Goal: Task Accomplishment & Management: Use online tool/utility

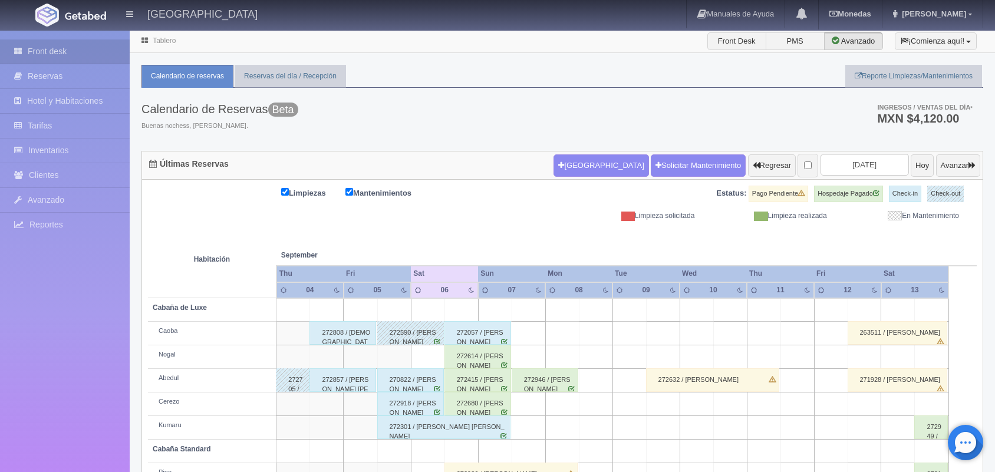
scroll to position [104, 0]
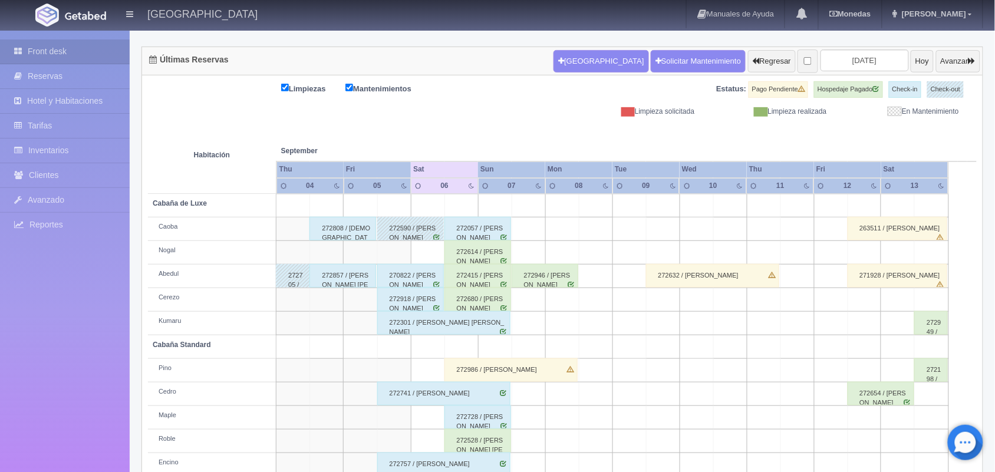
click at [479, 241] on div "272614 / [PERSON_NAME]" at bounding box center [478, 253] width 67 height 24
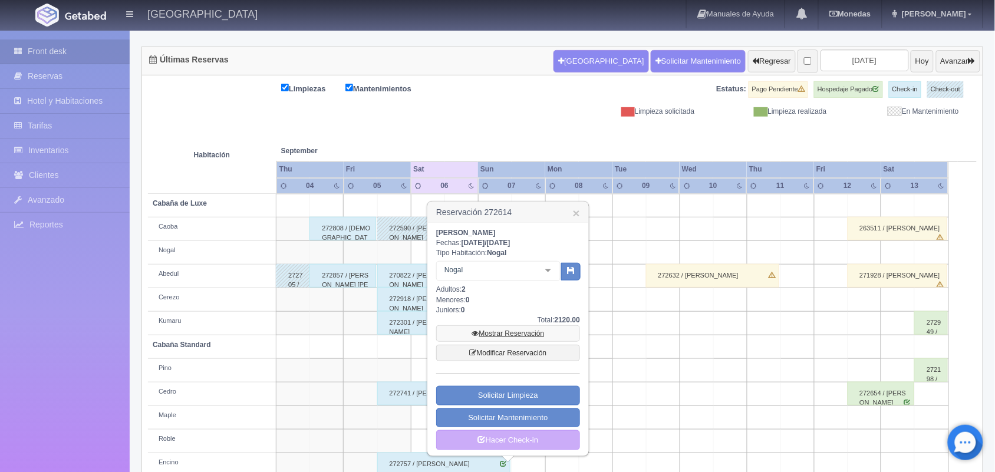
click at [522, 327] on link "Mostrar Reservación" at bounding box center [508, 333] width 144 height 17
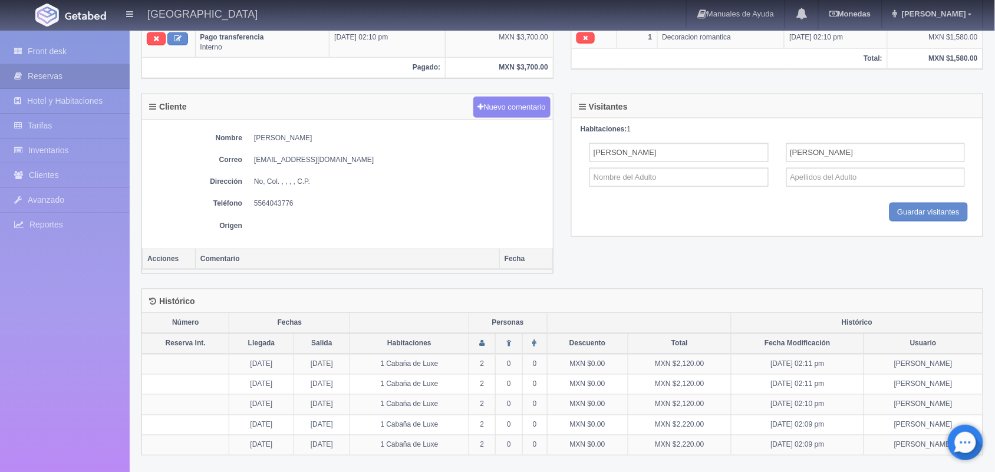
scroll to position [392, 0]
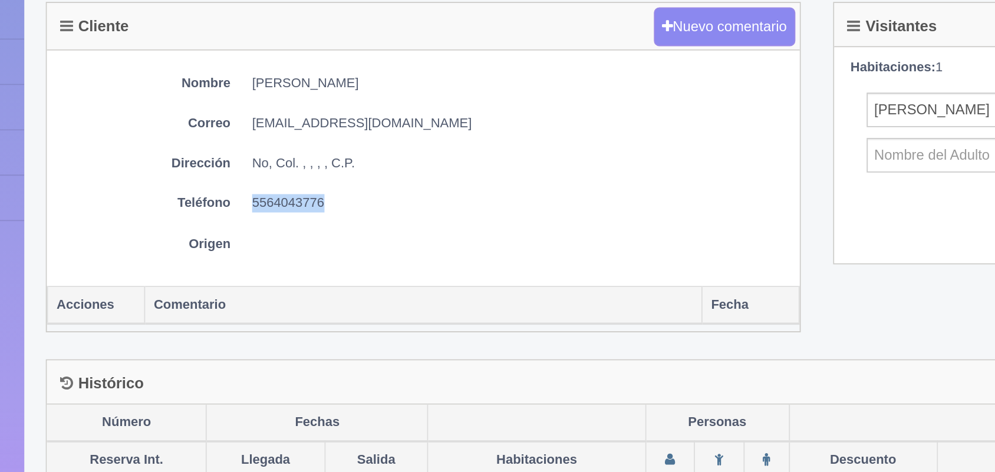
drag, startPoint x: 251, startPoint y: 204, endPoint x: 307, endPoint y: 203, distance: 56.6
click at [307, 203] on dl "Teléfono [PHONE_NUMBER]" at bounding box center [347, 203] width 399 height 10
copy dd "5564043776"
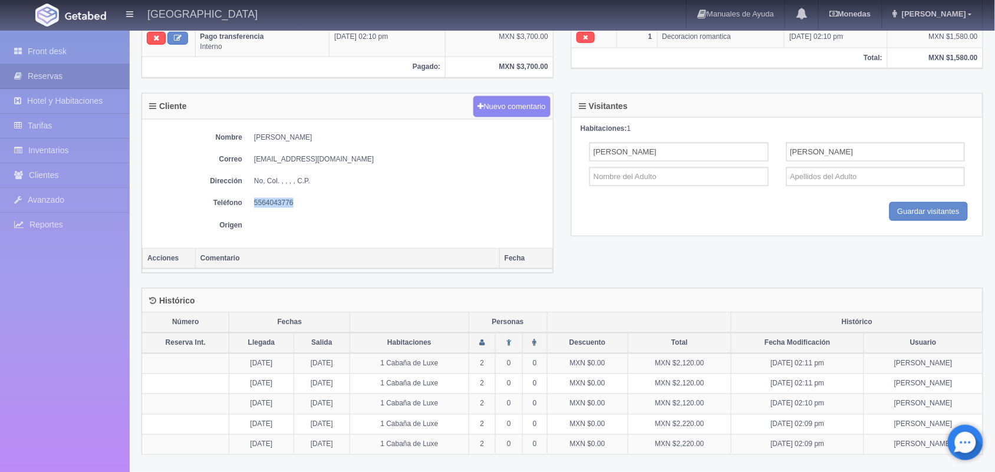
scroll to position [0, 0]
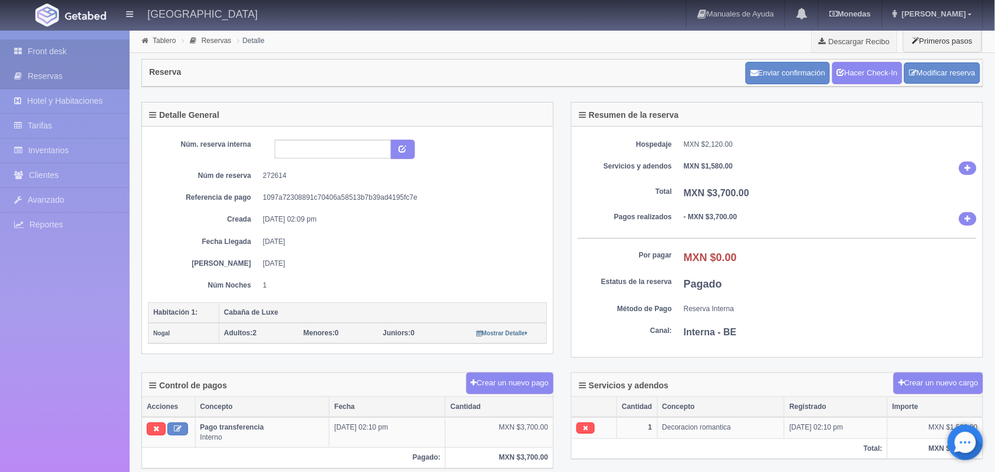
click at [63, 51] on link "Front desk" at bounding box center [65, 52] width 130 height 24
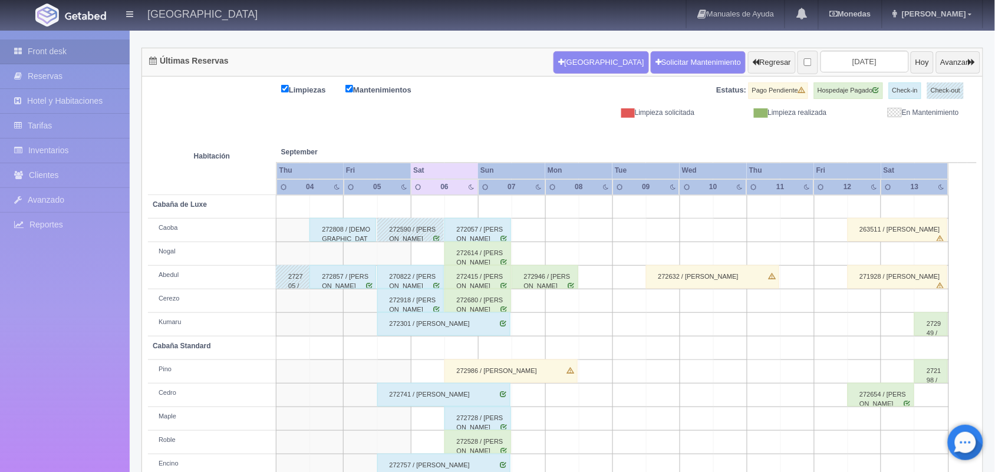
scroll to position [103, 0]
click at [476, 237] on div "272057 / [PERSON_NAME]" at bounding box center [478, 230] width 67 height 24
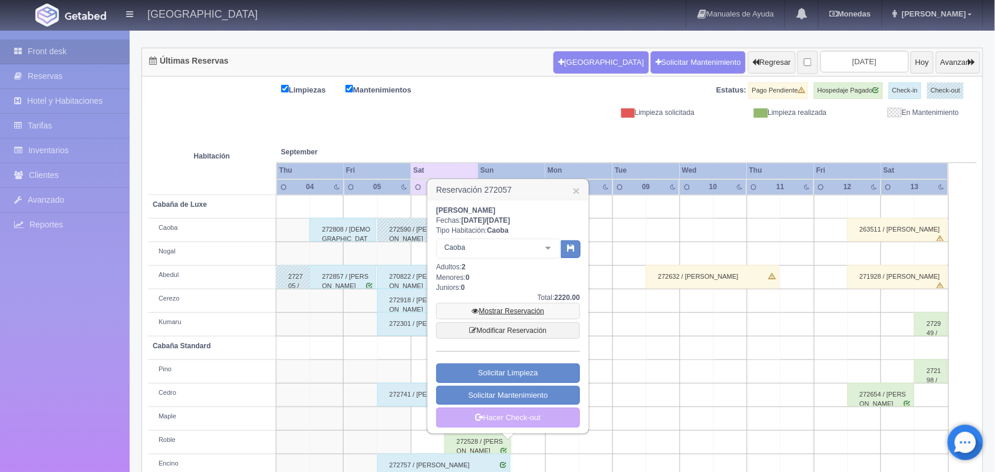
click at [502, 314] on link "Mostrar Reservación" at bounding box center [508, 311] width 144 height 17
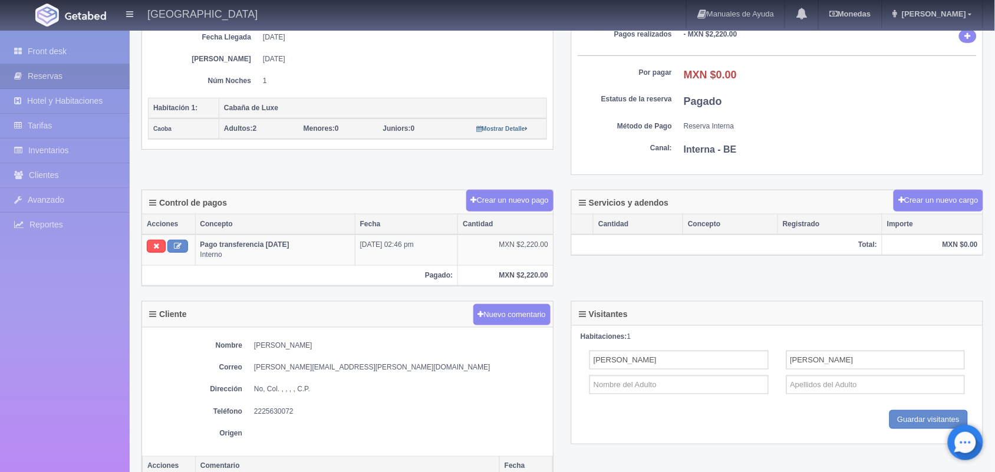
scroll to position [208, 0]
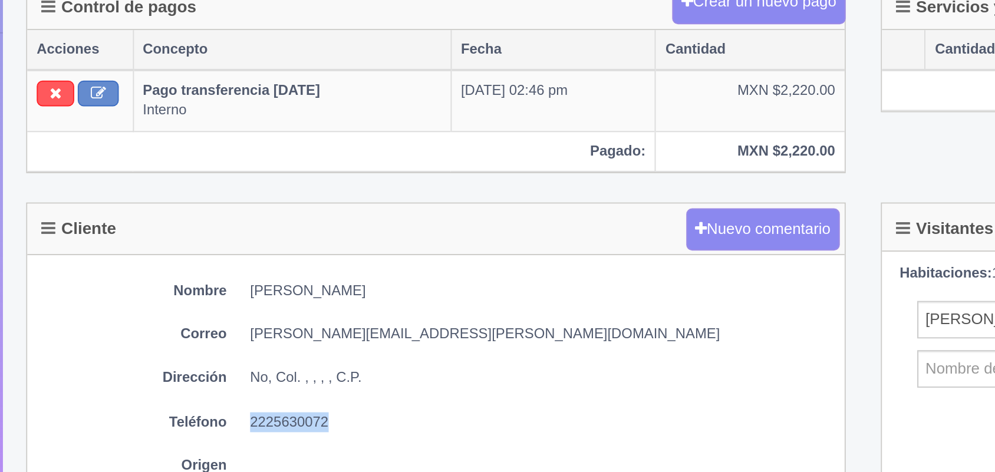
drag, startPoint x: 253, startPoint y: 412, endPoint x: 305, endPoint y: 412, distance: 51.9
click at [305, 412] on dl "Teléfono 2225630072" at bounding box center [347, 408] width 399 height 10
copy dd "2225630072"
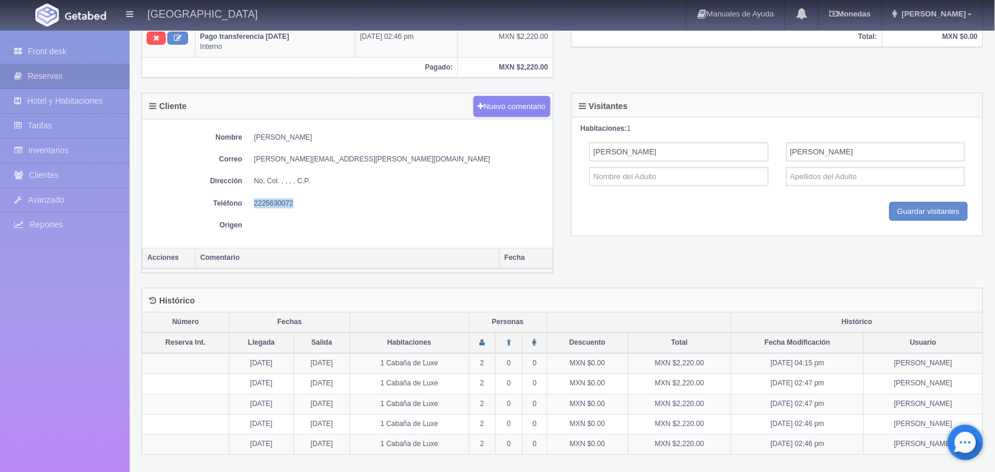
scroll to position [0, 0]
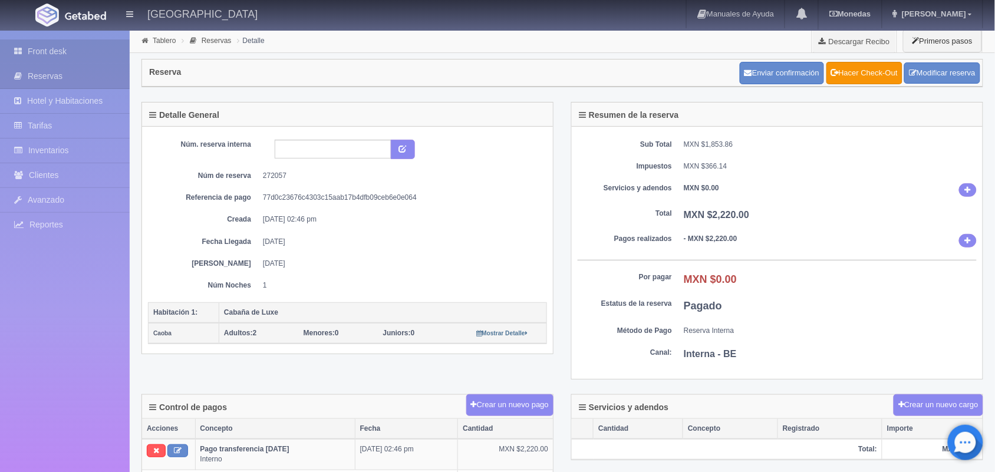
click at [80, 47] on link "Front desk" at bounding box center [65, 52] width 130 height 24
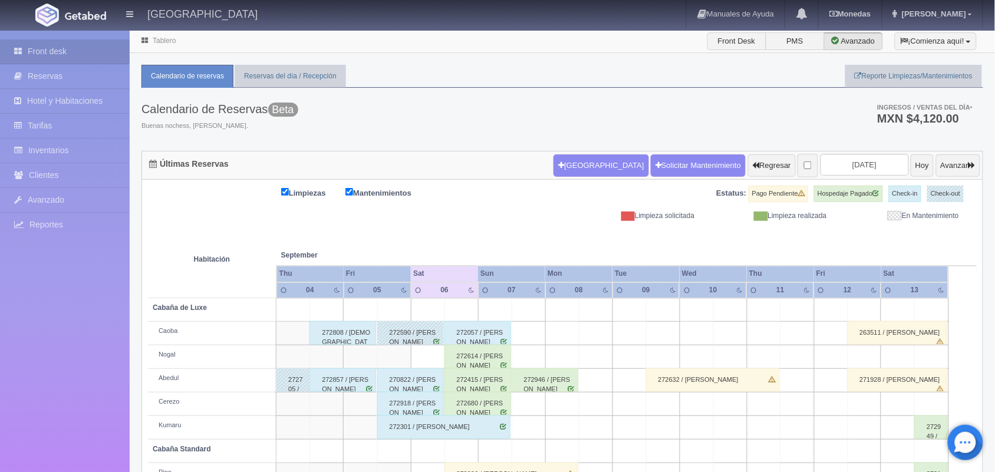
scroll to position [134, 0]
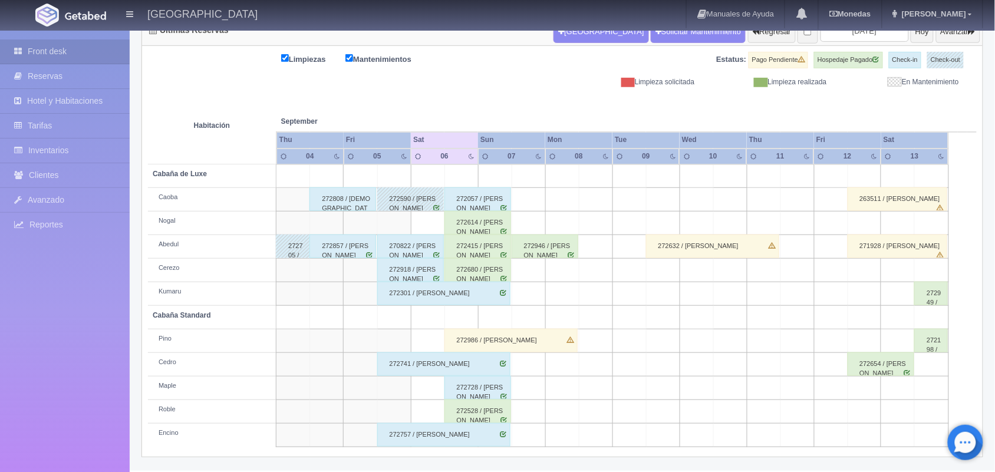
click at [496, 272] on div "272680 / [PERSON_NAME]" at bounding box center [478, 270] width 67 height 24
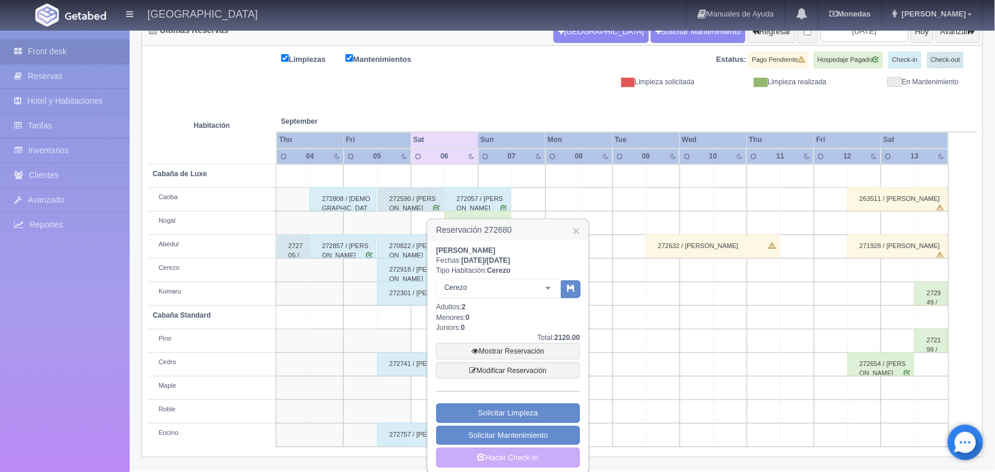
scroll to position [143, 0]
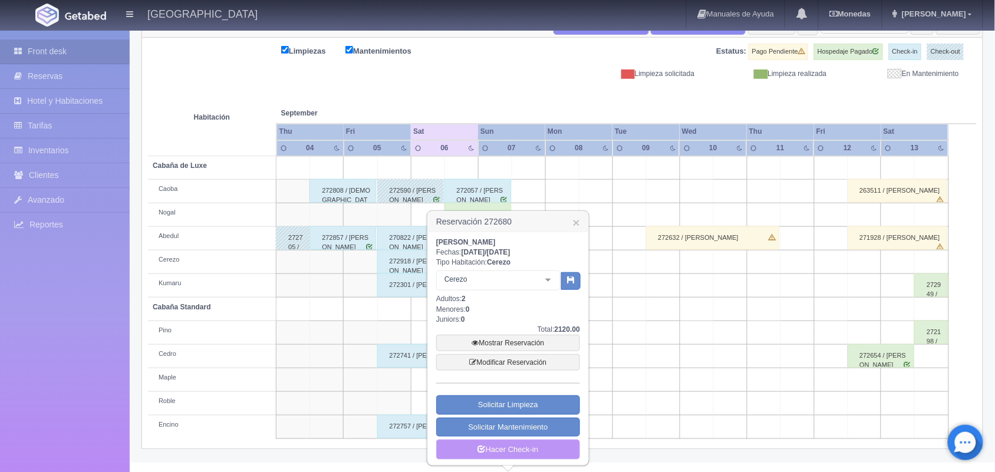
click at [528, 458] on link "Hacer Check-in" at bounding box center [508, 450] width 144 height 20
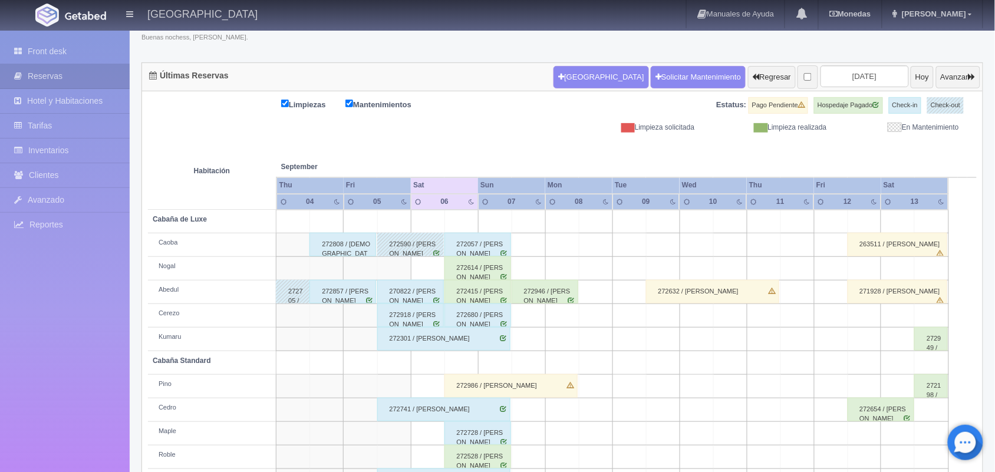
scroll to position [88, 0]
click at [486, 301] on div "272415 / [PERSON_NAME]" at bounding box center [478, 292] width 67 height 24
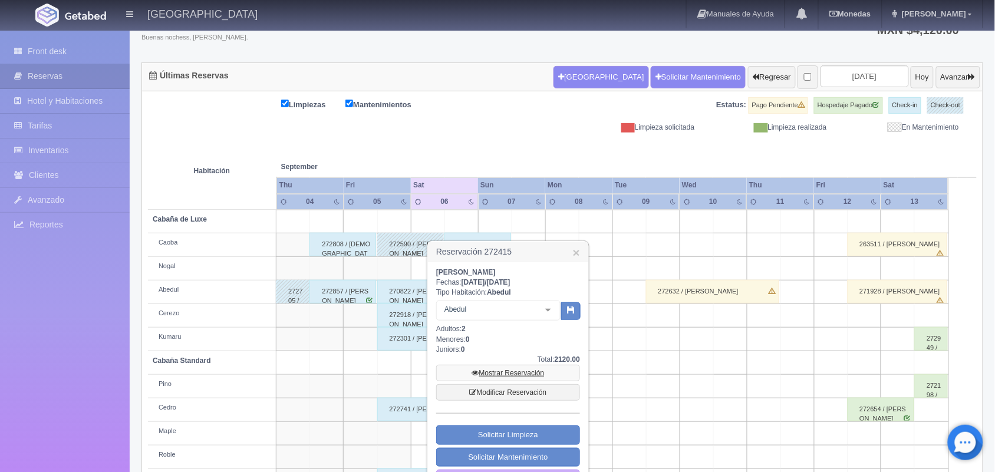
scroll to position [134, 0]
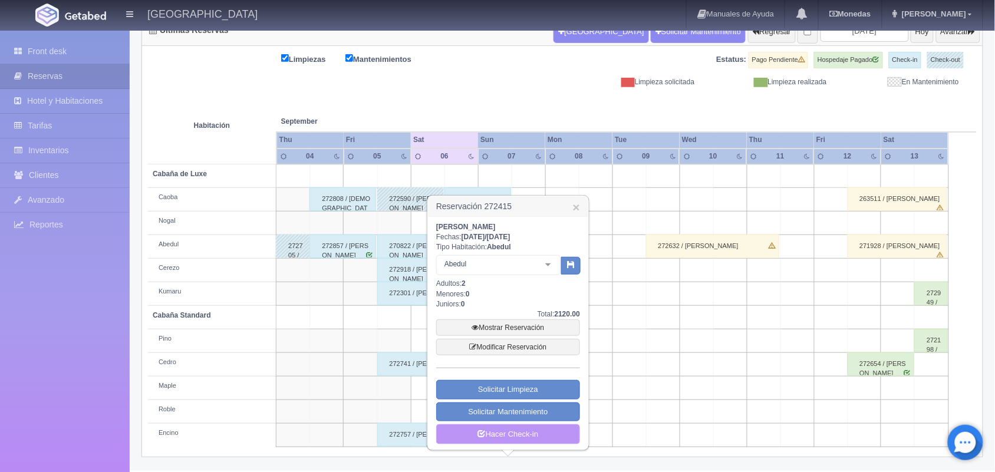
click at [528, 438] on link "Hacer Check-in" at bounding box center [508, 435] width 144 height 20
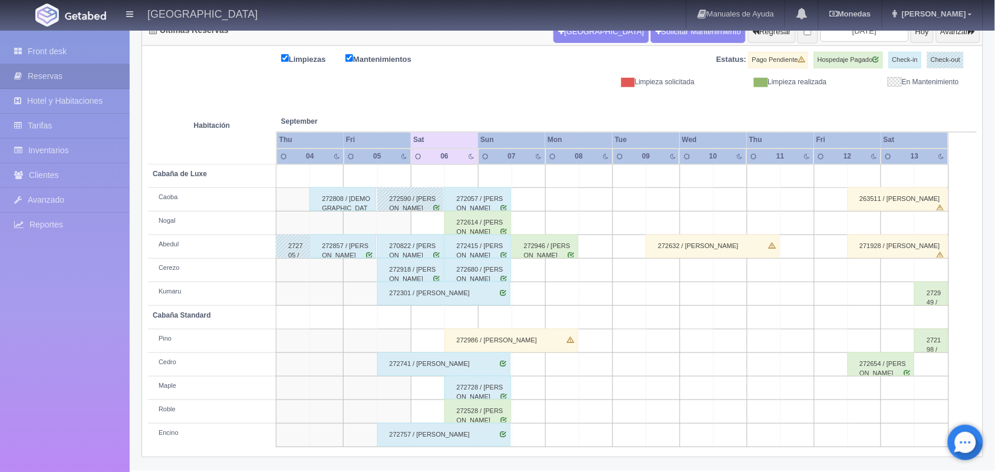
scroll to position [134, 0]
click at [462, 222] on div "272614 / [PERSON_NAME]" at bounding box center [478, 223] width 67 height 24
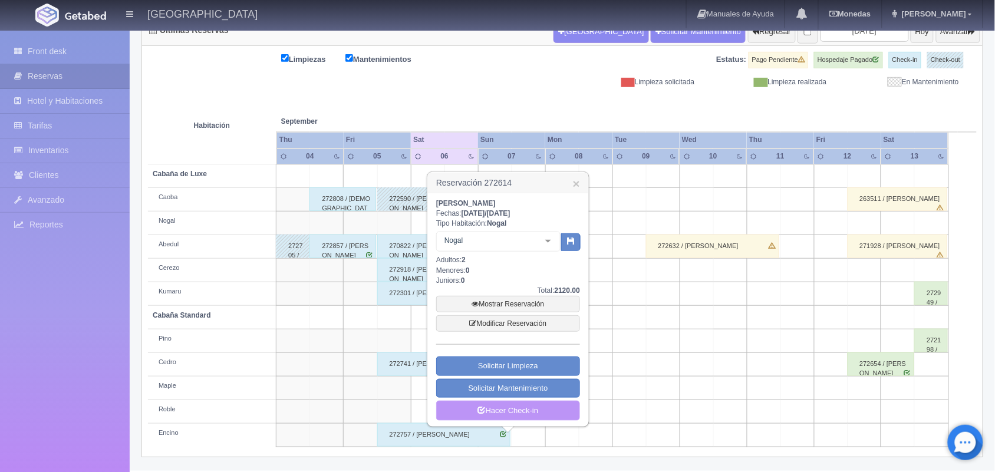
click at [522, 413] on link "Hacer Check-in" at bounding box center [508, 411] width 144 height 20
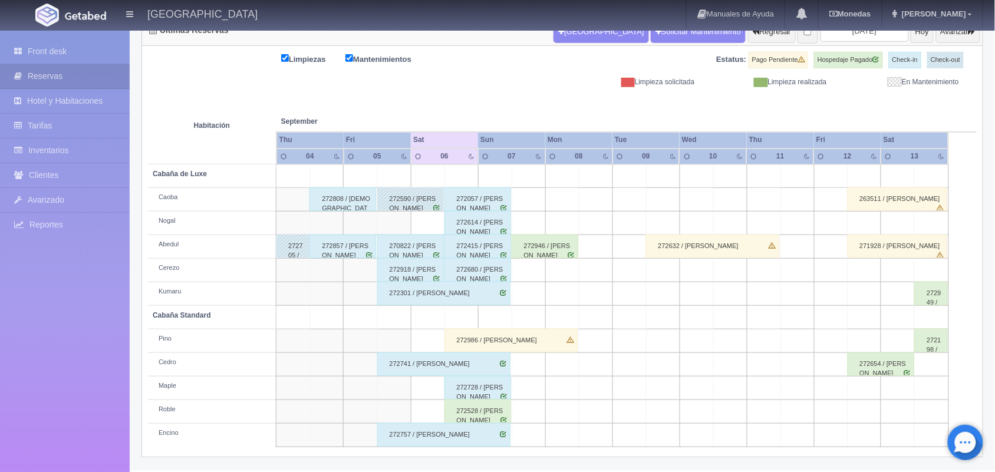
scroll to position [134, 0]
click at [484, 340] on div "272986 / [PERSON_NAME]" at bounding box center [511, 341] width 133 height 24
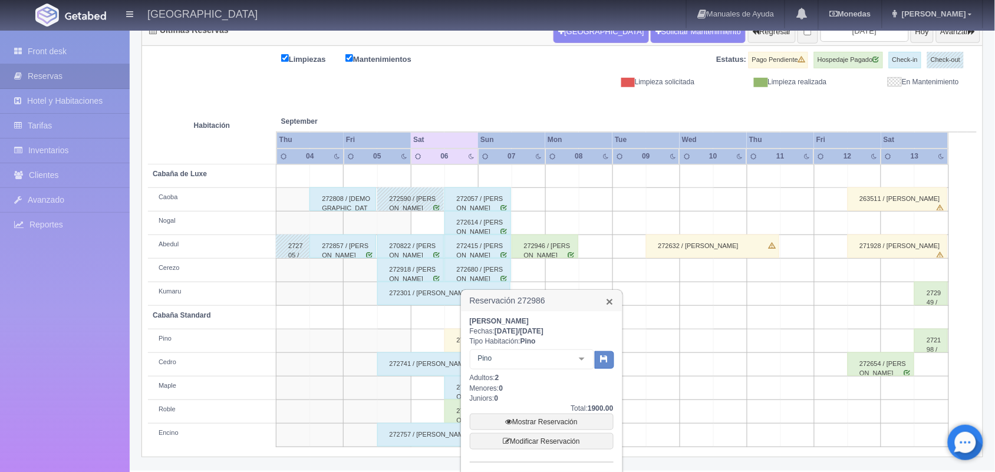
click at [608, 302] on link "×" at bounding box center [609, 301] width 7 height 12
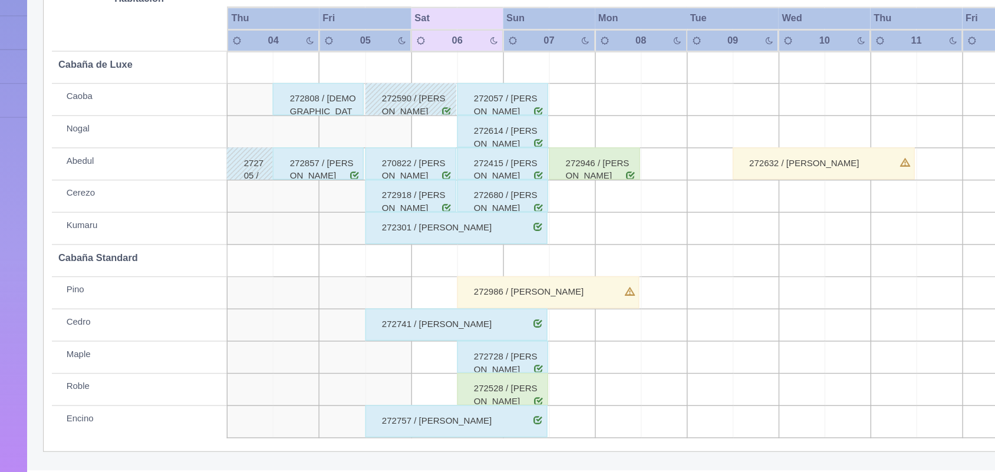
scroll to position [133, 0]
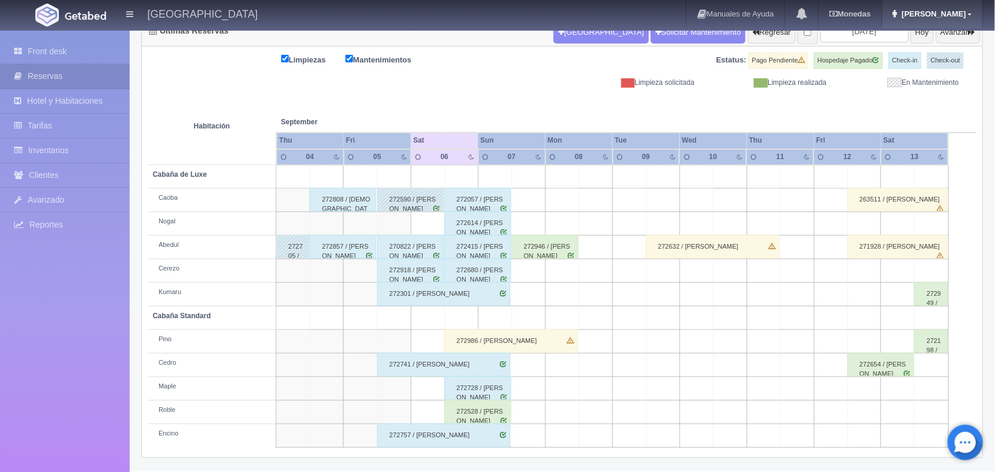
click at [939, 21] on link "Mariana" at bounding box center [933, 14] width 100 height 28
click at [950, 53] on link "Salir / Log Out" at bounding box center [935, 55] width 93 height 15
